Goal: Find specific page/section: Find specific page/section

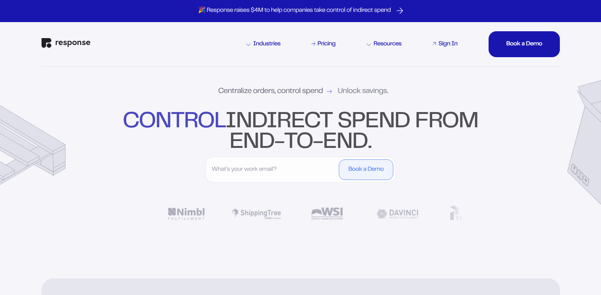
click at [448, 45] on div "Sign In" at bounding box center [448, 44] width 19 height 6
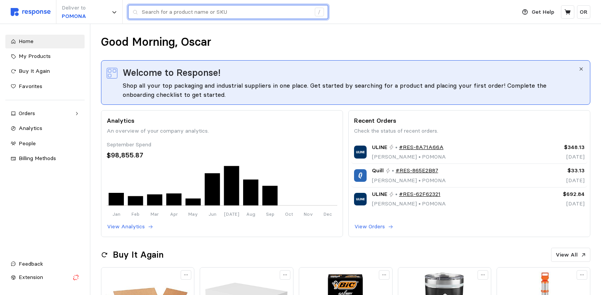
click at [178, 16] on input "text" at bounding box center [226, 12] width 169 height 14
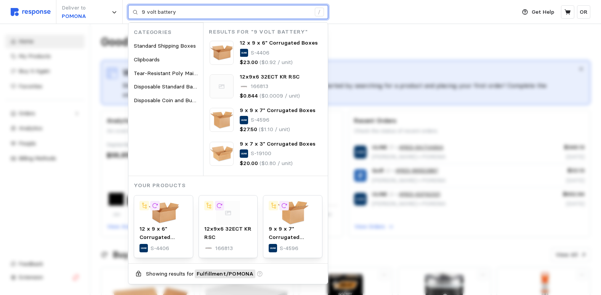
type input "9 volt battery"
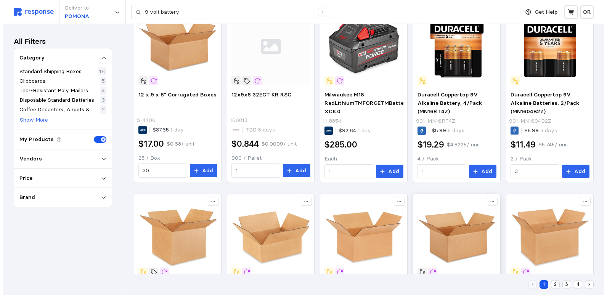
scroll to position [153, 0]
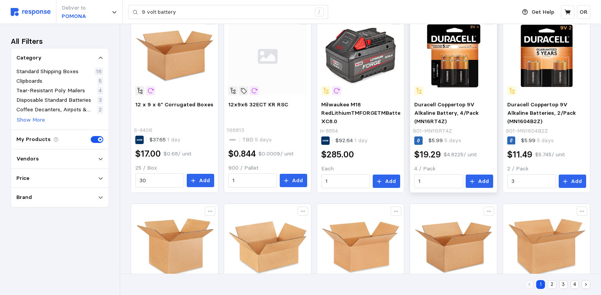
click at [459, 74] on img at bounding box center [454, 55] width 79 height 79
